Goal: Task Accomplishment & Management: Manage account settings

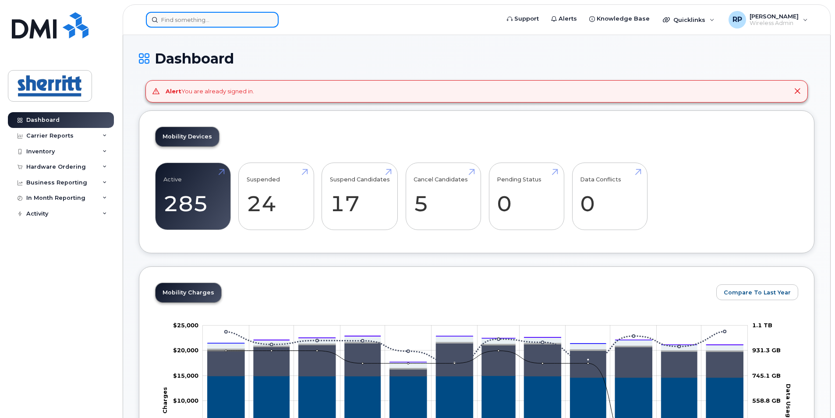
click at [174, 18] on input at bounding box center [212, 20] width 133 height 16
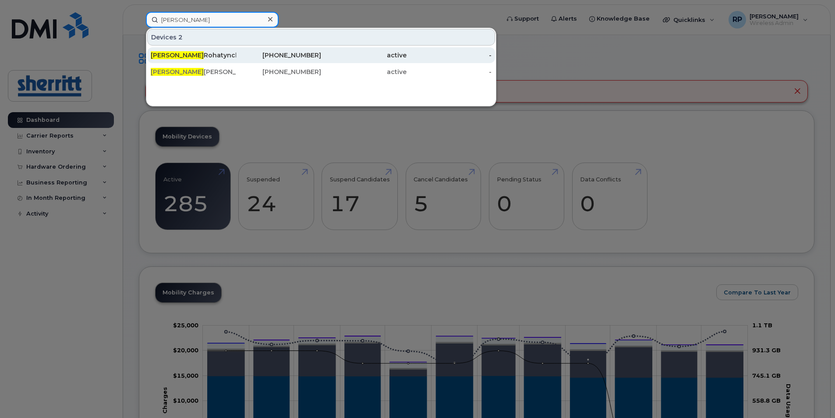
type input "bonnie"
click at [202, 57] on div "Bonnie Rohatynchuk" at bounding box center [193, 55] width 85 height 9
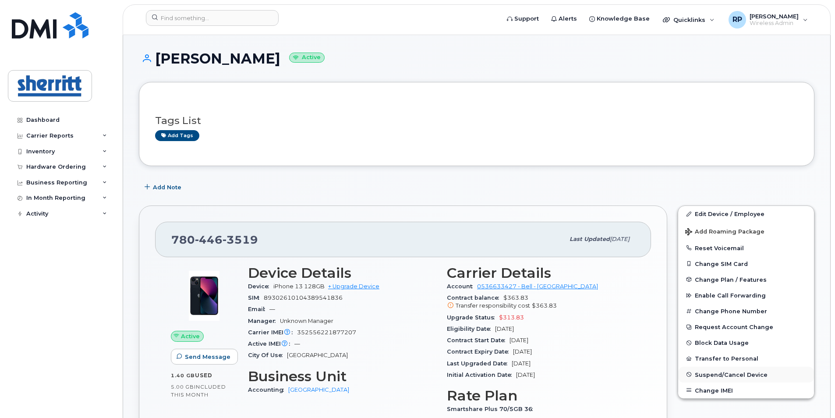
click at [729, 375] on span "Suspend/Cancel Device" at bounding box center [731, 374] width 73 height 7
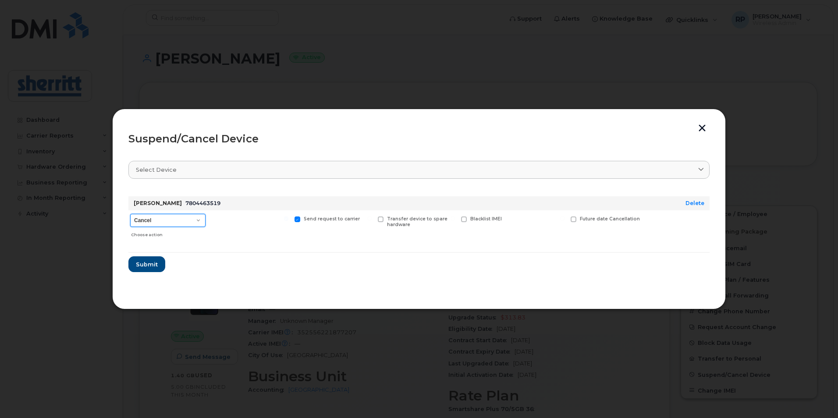
click at [199, 220] on select "Cancel Suspend - Extend Suspension Suspend - Reduced Rate Suspend - Full Rate S…" at bounding box center [167, 220] width 75 height 13
select select "[object Object]"
click at [130, 214] on select "Cancel Suspend - Extend Suspension Suspend - Reduced Rate Suspend - Full Rate S…" at bounding box center [167, 220] width 75 height 13
click at [149, 266] on span "Submit" at bounding box center [146, 264] width 22 height 8
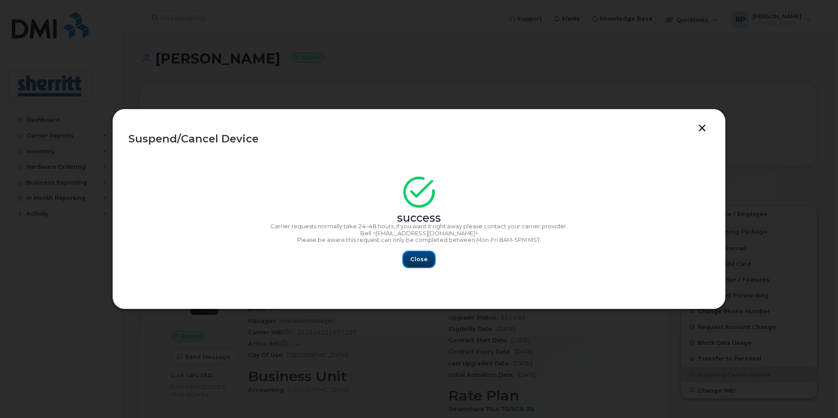
click at [426, 260] on span "Close" at bounding box center [419, 259] width 18 height 8
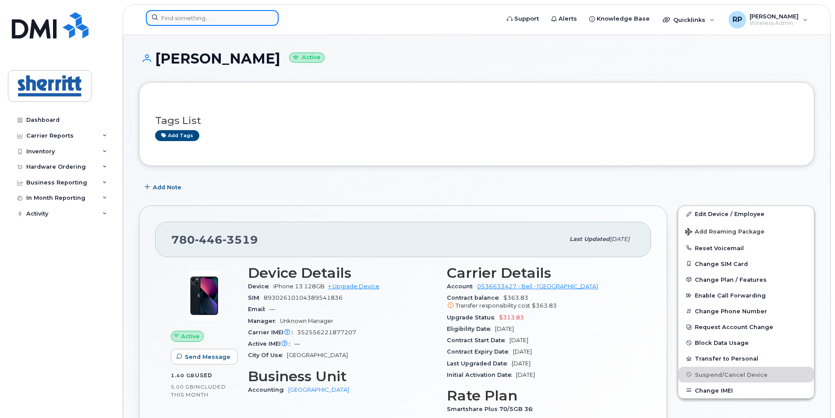
click at [196, 20] on input at bounding box center [212, 18] width 133 height 16
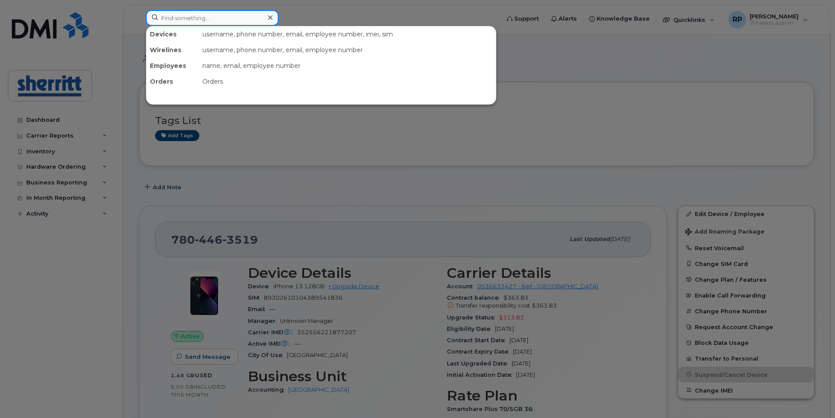
click at [201, 14] on input at bounding box center [212, 18] width 133 height 16
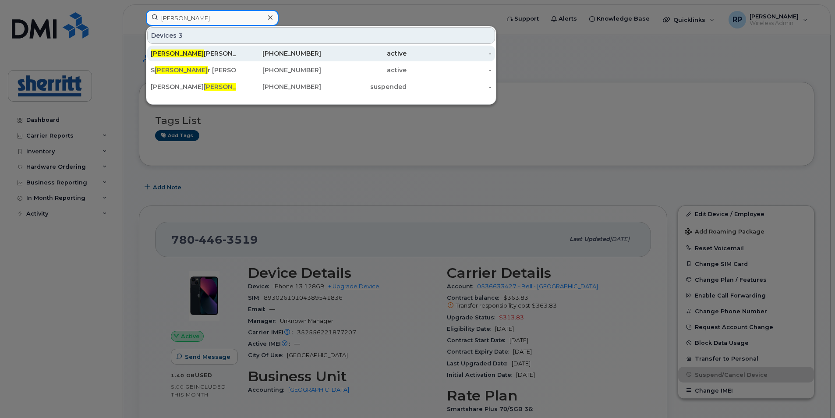
type input "kyle"
click at [176, 50] on div "Kyle Sims" at bounding box center [193, 53] width 85 height 9
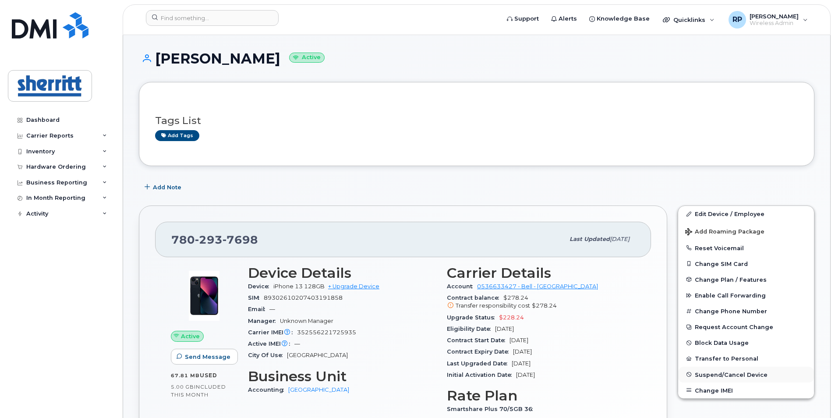
scroll to position [44, 0]
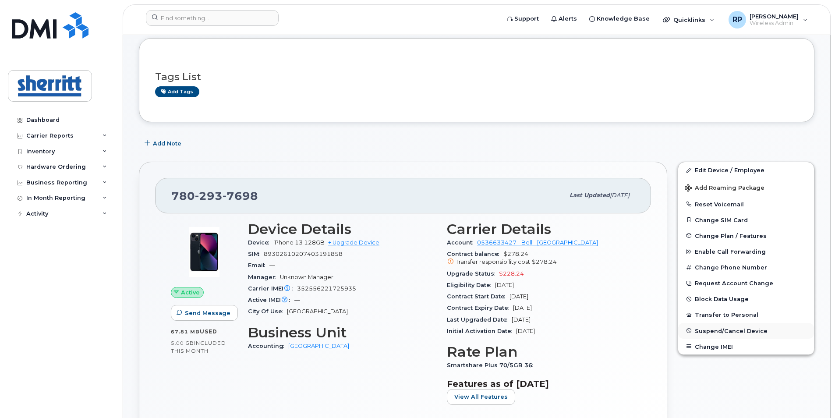
click at [729, 328] on span "Suspend/Cancel Device" at bounding box center [731, 330] width 73 height 7
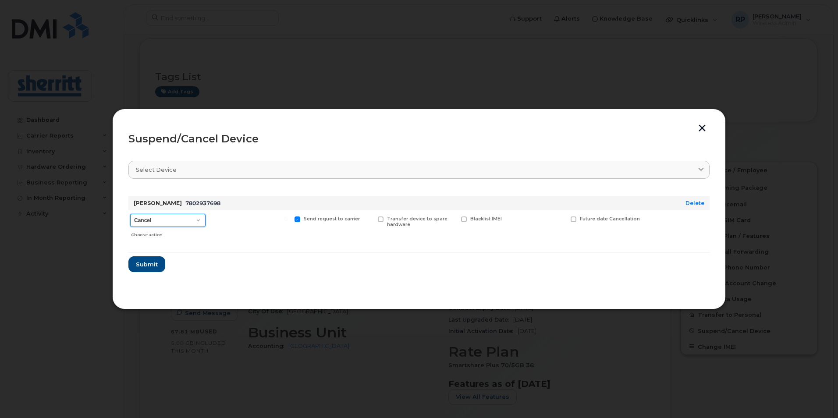
click at [186, 222] on select "Cancel Suspend - Extend Suspension Suspend - Reduced Rate Suspend - Full Rate S…" at bounding box center [167, 220] width 75 height 13
select select "[object Object]"
click at [130, 214] on select "Cancel Suspend - Extend Suspension Suspend - Reduced Rate Suspend - Full Rate S…" at bounding box center [167, 220] width 75 height 13
click at [145, 261] on span "Submit" at bounding box center [146, 264] width 22 height 8
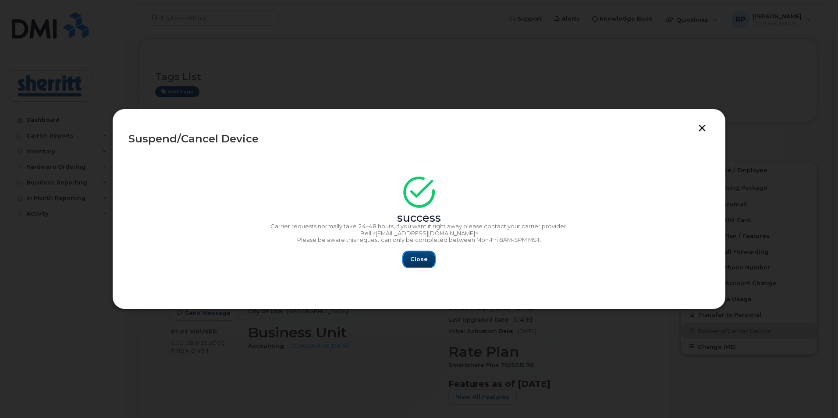
click at [421, 261] on span "Close" at bounding box center [419, 259] width 18 height 8
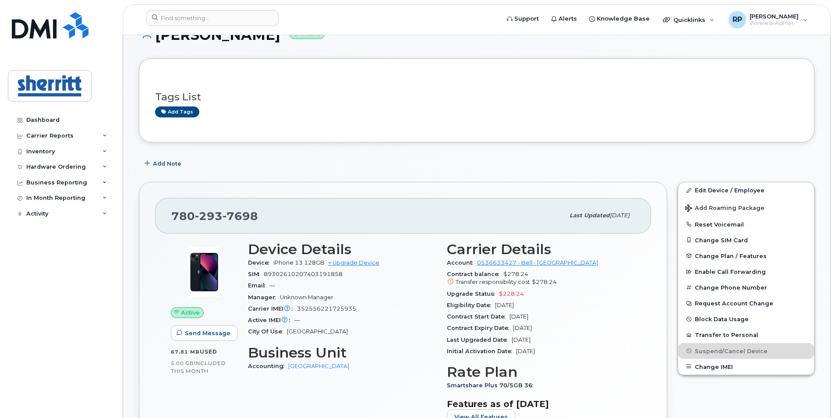
scroll to position [0, 0]
